Goal: Transaction & Acquisition: Purchase product/service

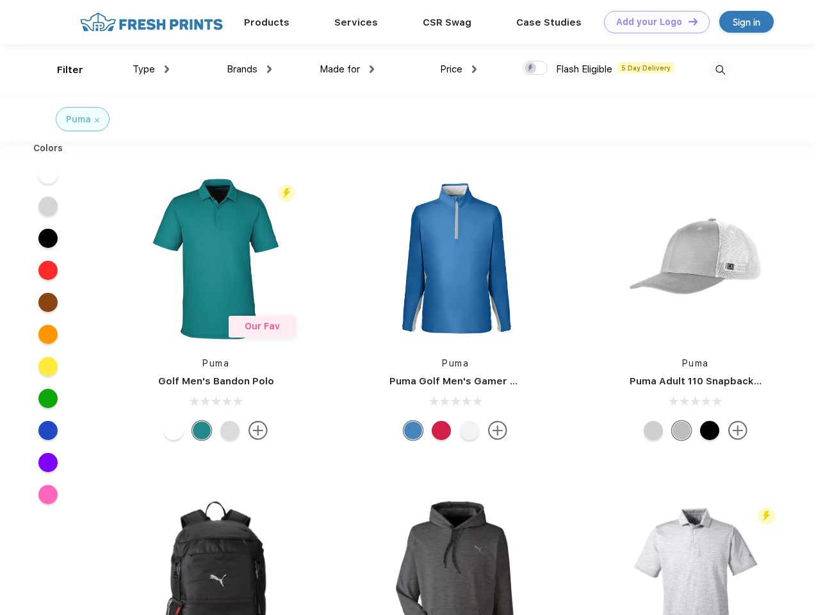
click at [652, 22] on link "Add your Logo Design Tool" at bounding box center [657, 22] width 106 height 22
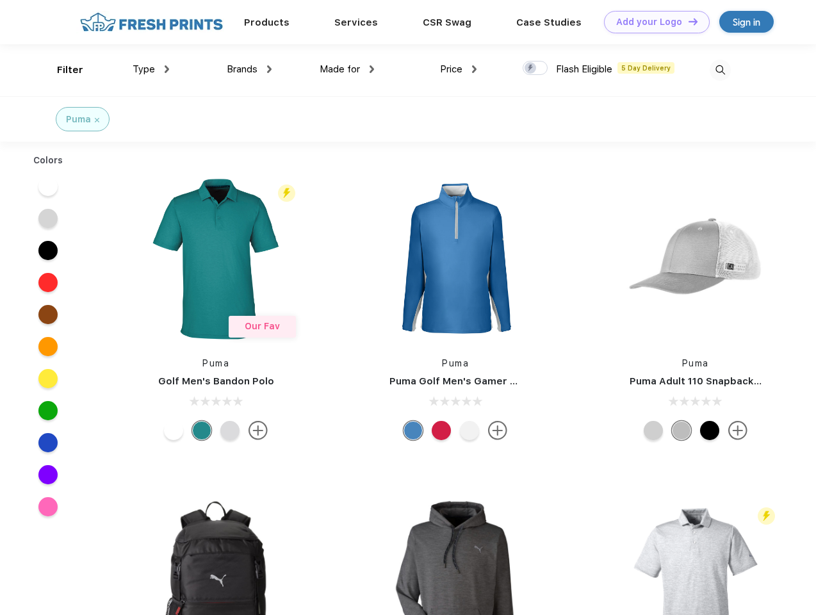
click at [0, 0] on div "Design Tool" at bounding box center [0, 0] width 0 height 0
click at [687, 21] on link "Add your Logo Design Tool" at bounding box center [657, 22] width 106 height 22
click at [61, 70] on div "Filter" at bounding box center [70, 70] width 26 height 15
click at [151, 69] on span "Type" at bounding box center [144, 69] width 22 height 12
click at [249, 69] on span "Brands" at bounding box center [242, 69] width 31 height 12
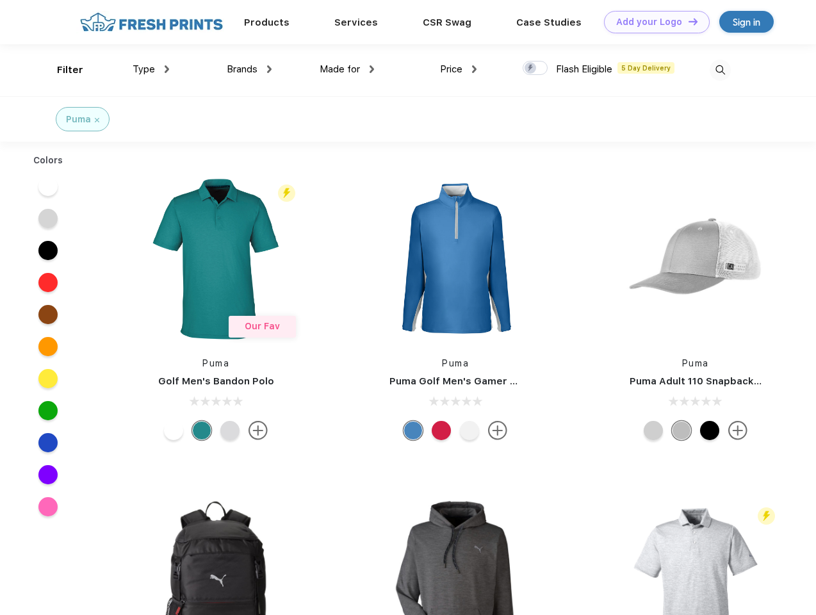
click at [347, 69] on span "Made for" at bounding box center [340, 69] width 40 height 12
click at [459, 69] on span "Price" at bounding box center [451, 69] width 22 height 12
click at [535, 69] on div at bounding box center [535, 68] width 25 height 14
click at [531, 69] on input "checkbox" at bounding box center [527, 64] width 8 height 8
click at [720, 70] on img at bounding box center [720, 70] width 21 height 21
